Goal: Navigation & Orientation: Find specific page/section

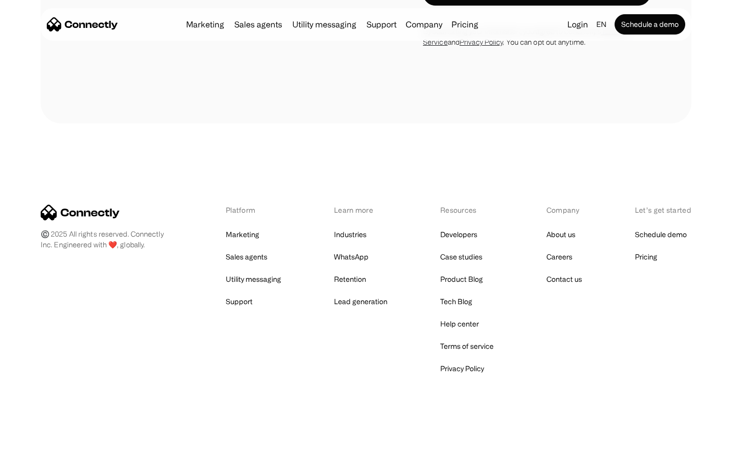
scroll to position [1922, 0]
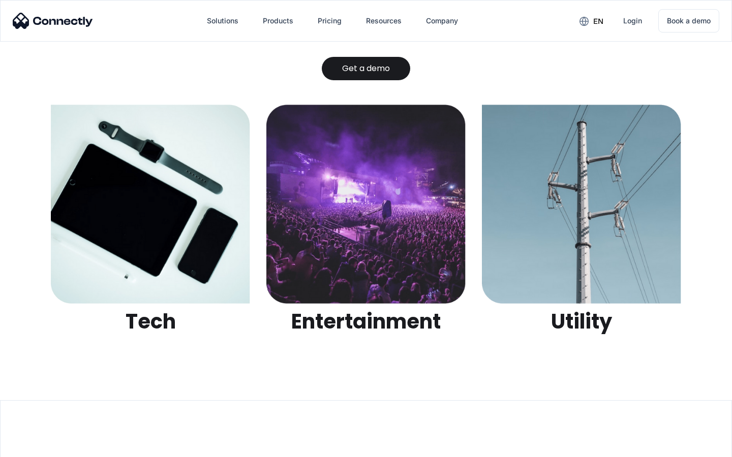
scroll to position [3205, 0]
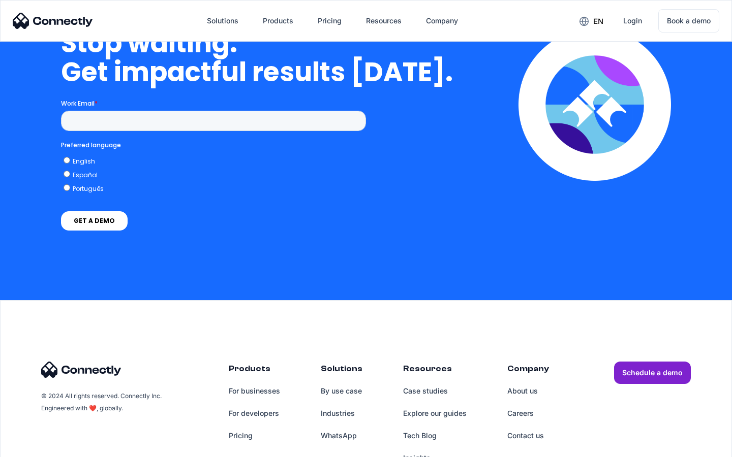
scroll to position [2578, 0]
